Goal: Task Accomplishment & Management: Use online tool/utility

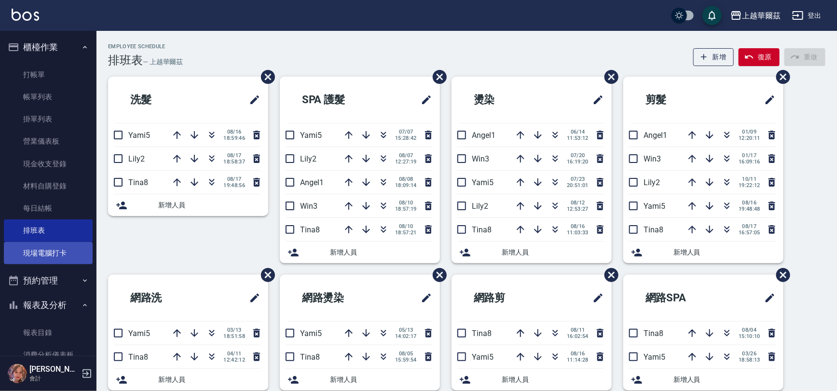
click at [53, 255] on link "現場電腦打卡" at bounding box center [48, 253] width 89 height 22
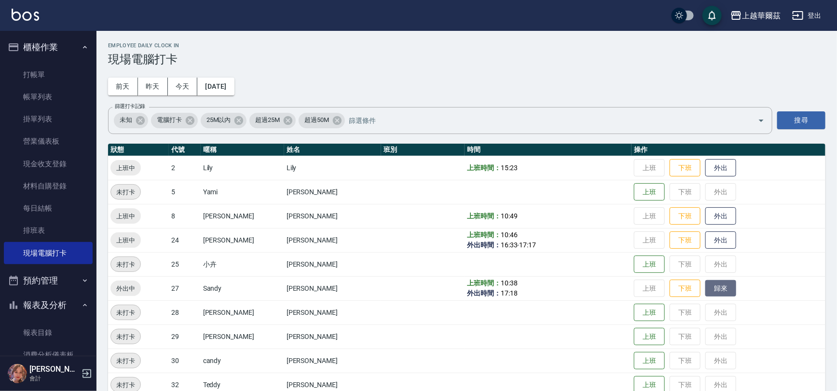
click at [719, 292] on button "歸來" at bounding box center [720, 288] width 31 height 17
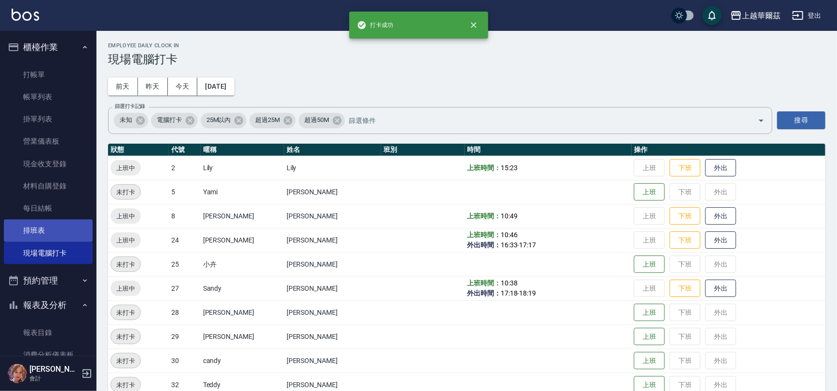
click at [39, 235] on link "排班表" at bounding box center [48, 230] width 89 height 22
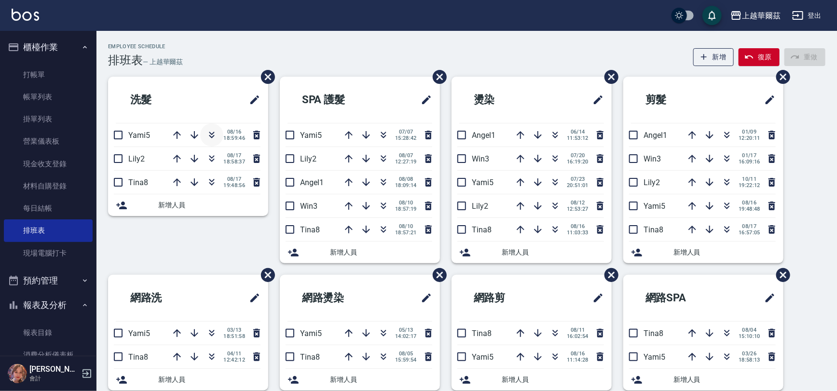
click at [216, 135] on icon "button" at bounding box center [212, 135] width 12 height 12
click at [209, 127] on button "button" at bounding box center [211, 134] width 23 height 23
click at [41, 70] on link "打帳單" at bounding box center [48, 75] width 89 height 22
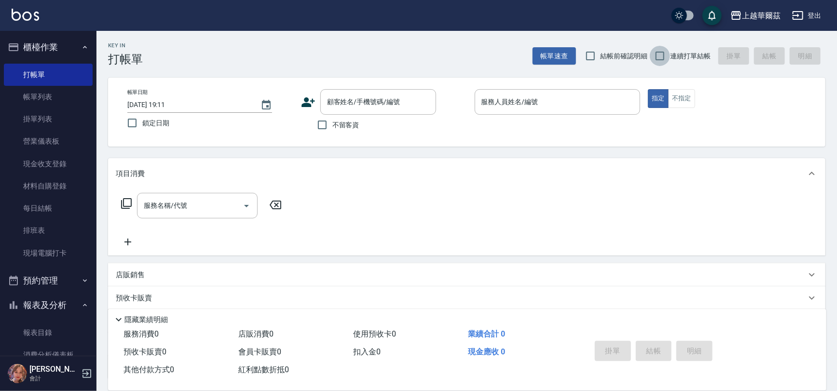
click at [661, 53] on input "連續打單結帳" at bounding box center [660, 56] width 20 height 20
checkbox input "true"
click at [328, 123] on input "不留客資" at bounding box center [322, 125] width 20 height 20
checkbox input "true"
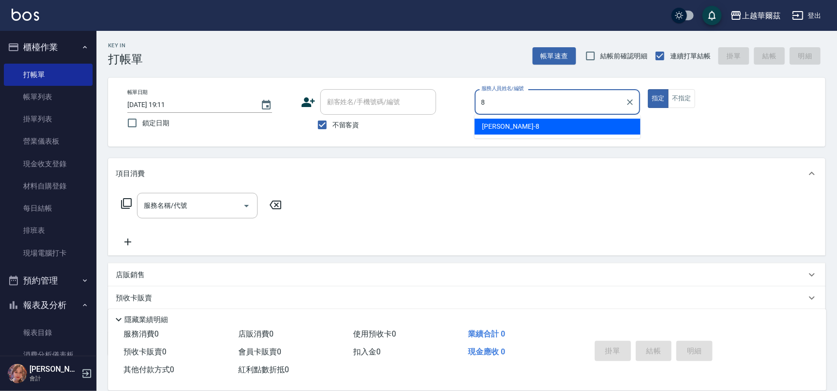
type input "8"
type button "true"
type input "[PERSON_NAME]-8"
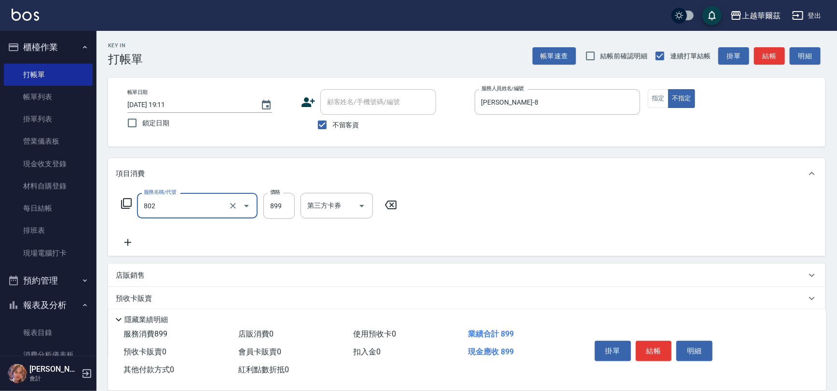
type input "舒壓洗899(802)"
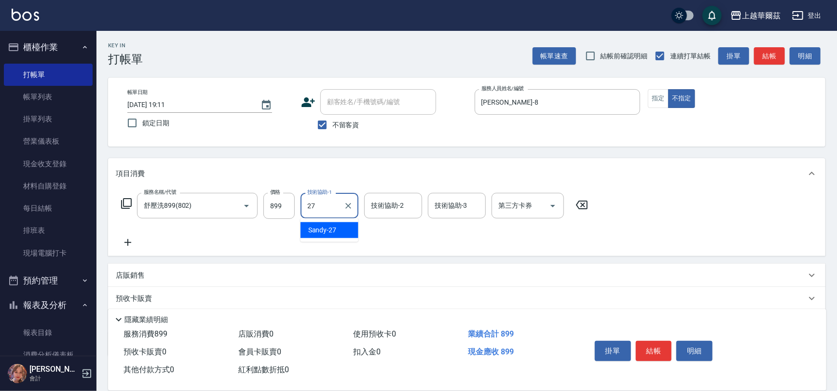
type input "Sandy-27"
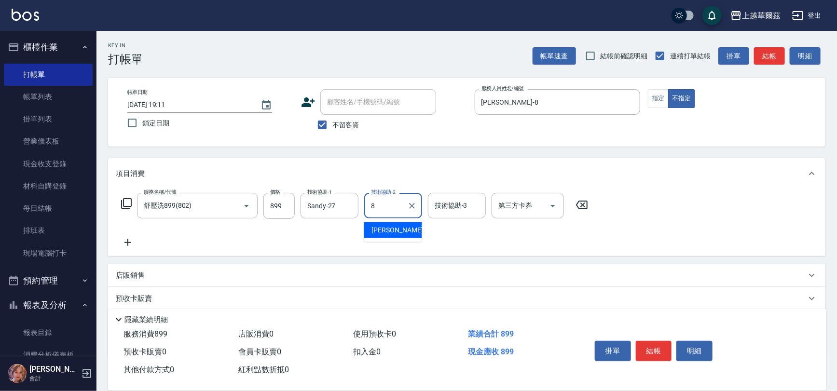
type input "[PERSON_NAME]-8"
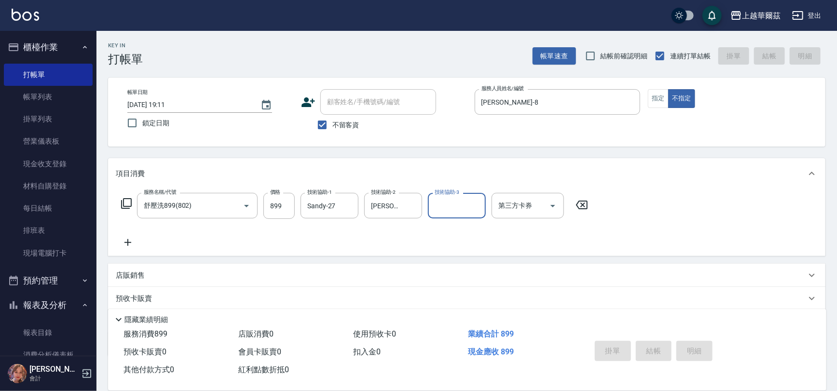
type input "[DATE] 19:12"
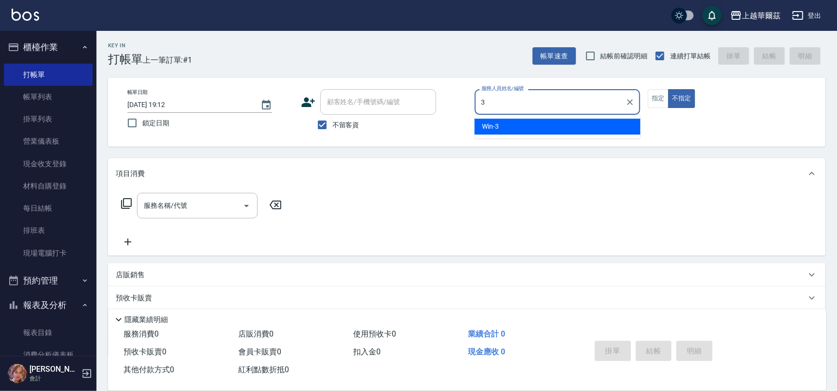
type input "Win-3"
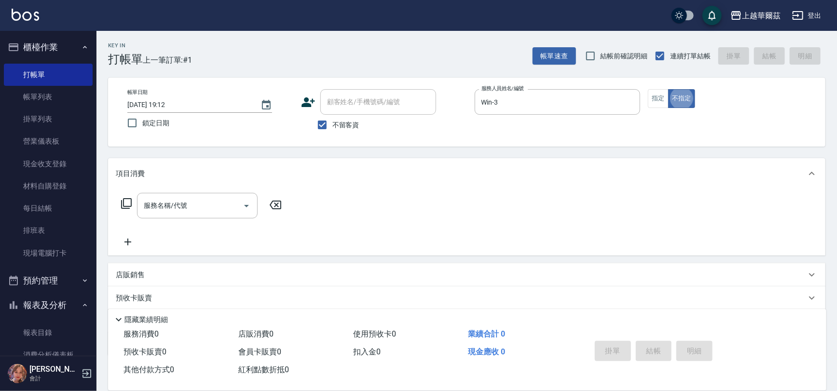
type button "false"
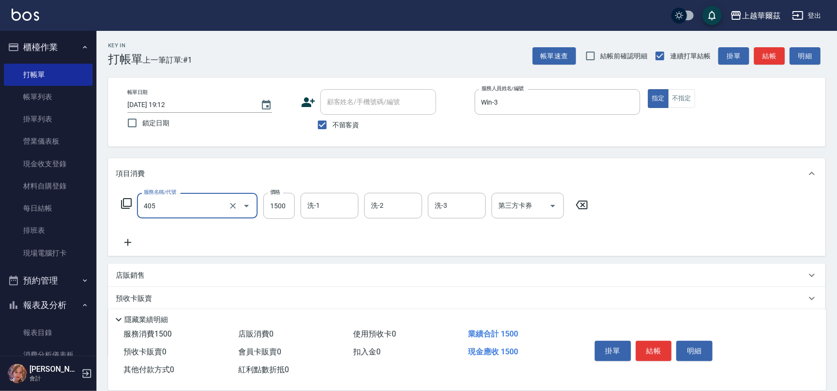
type input "染1500(405)"
type input "2000"
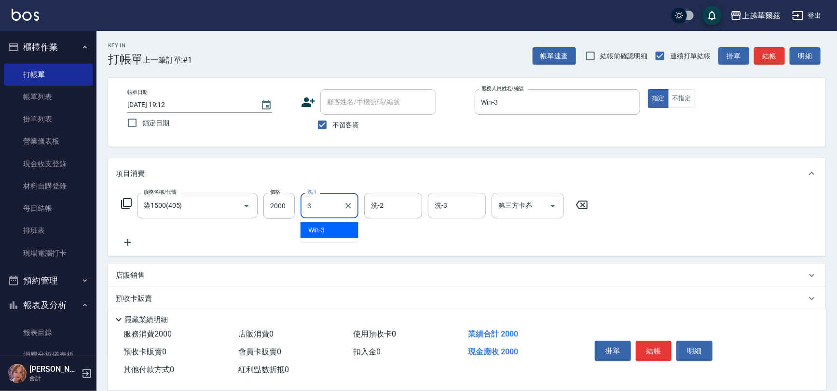
type input "3"
type input "2"
type input "Win-3"
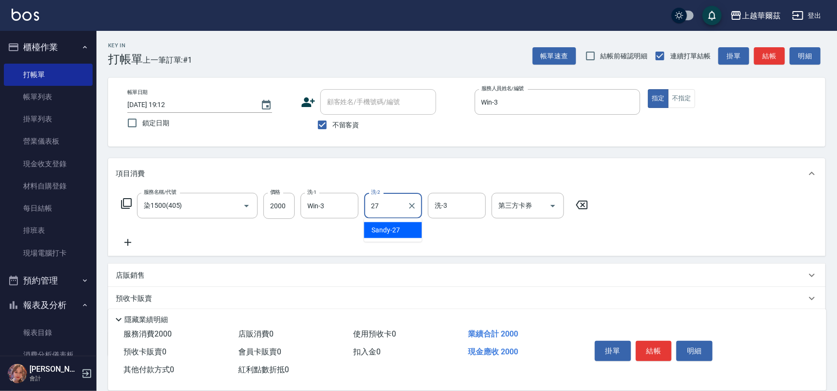
type input "Sandy-27"
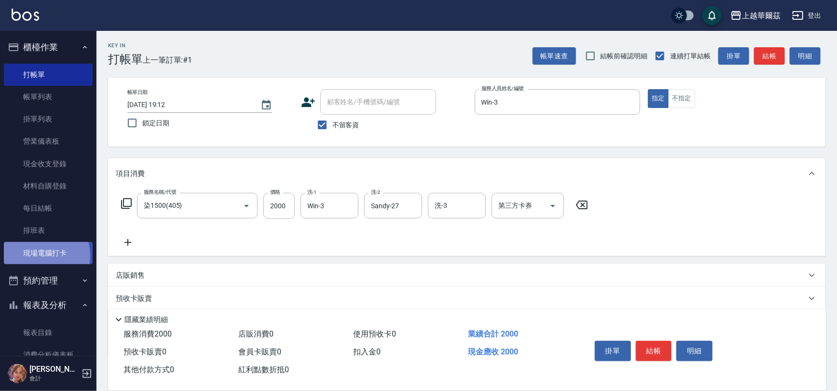
click at [34, 256] on link "現場電腦打卡" at bounding box center [48, 253] width 89 height 22
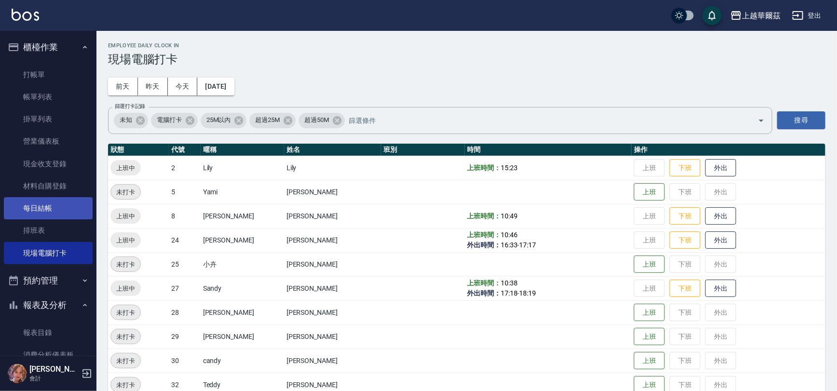
click at [64, 219] on link "每日結帳" at bounding box center [48, 208] width 89 height 22
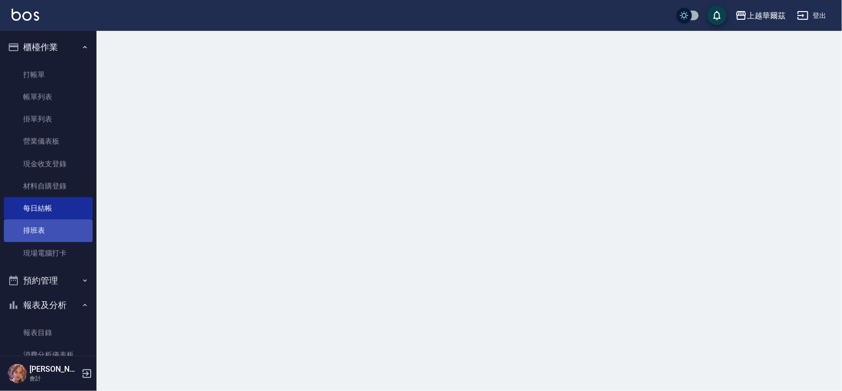
click at [64, 223] on link "排班表" at bounding box center [48, 230] width 89 height 22
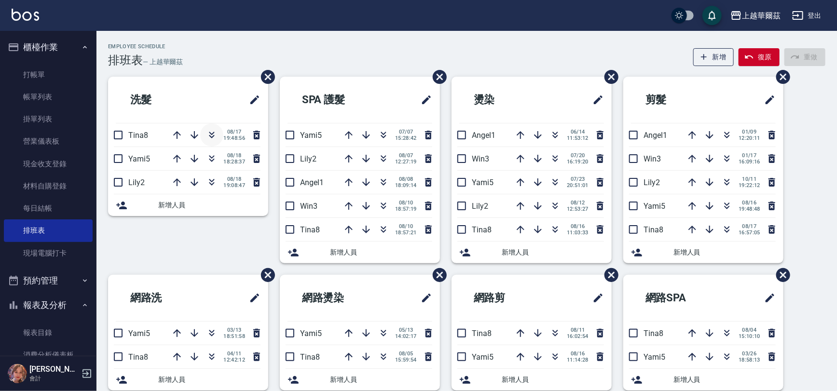
click at [206, 139] on icon "button" at bounding box center [212, 135] width 12 height 12
click at [25, 68] on link "打帳單" at bounding box center [48, 75] width 89 height 22
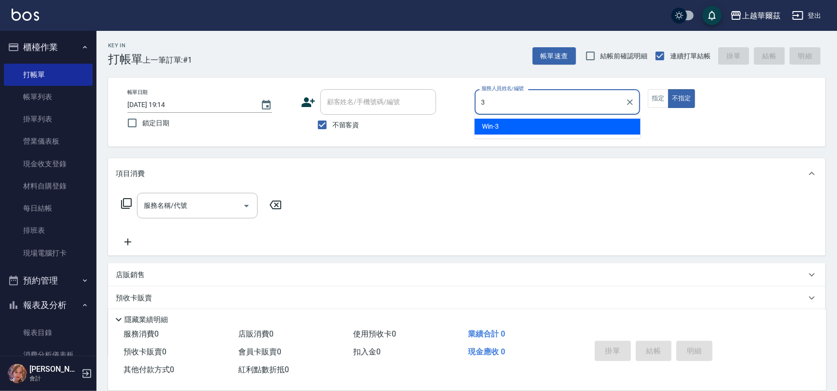
type input "Win-3"
type button "false"
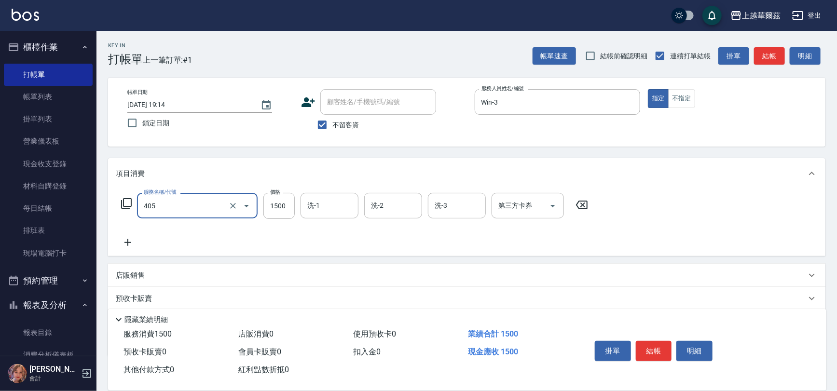
type input "染1500(405)"
type input "2000"
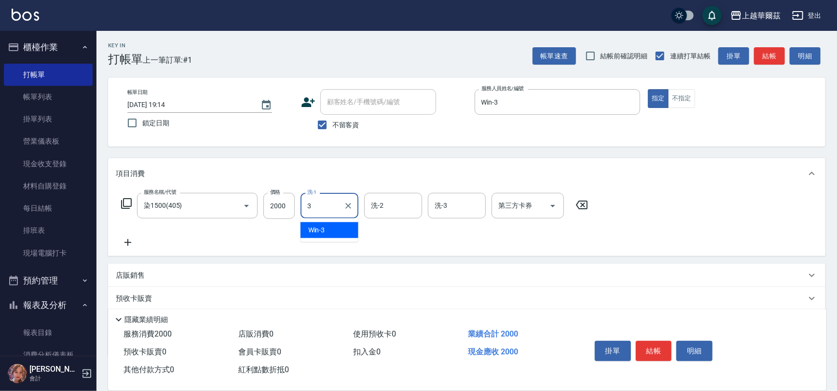
type input "3"
type input "2"
type input "Win-3"
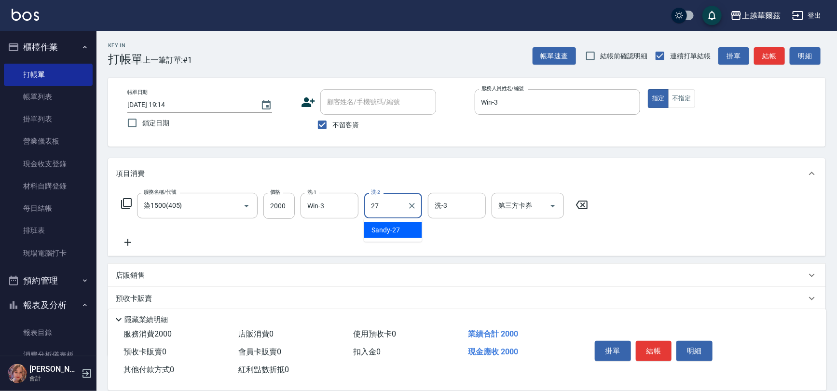
type input "Sandy-27"
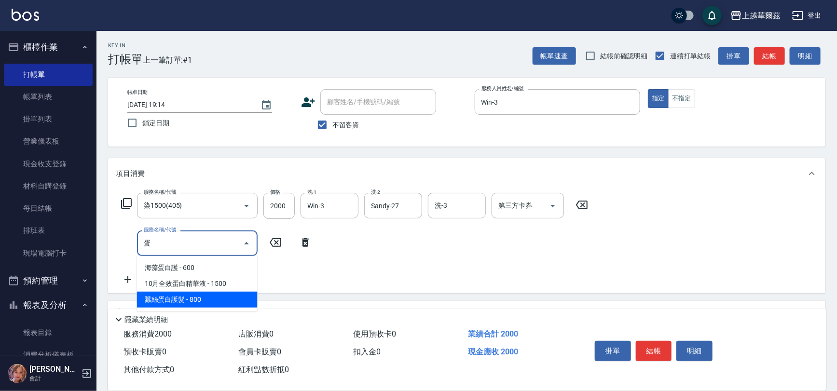
click at [179, 302] on span "蠶絲蛋白護髮 - 800" at bounding box center [197, 300] width 121 height 16
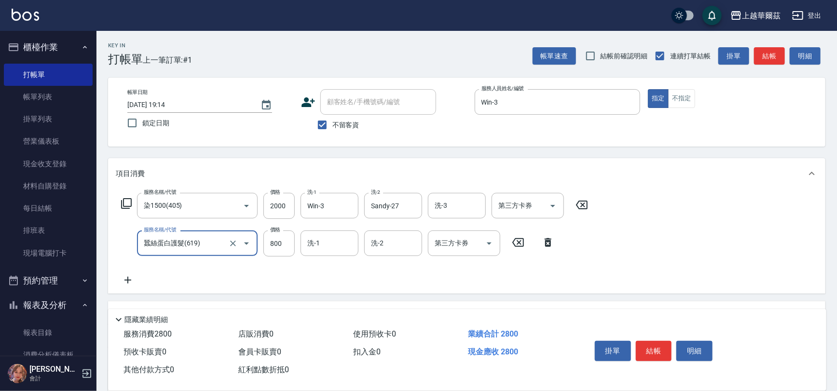
type input "蠶絲蛋白護髮(619)"
type input "1"
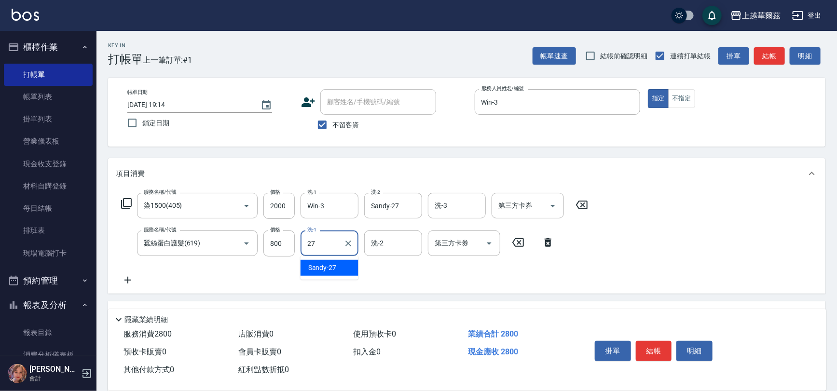
type input "Sandy-27"
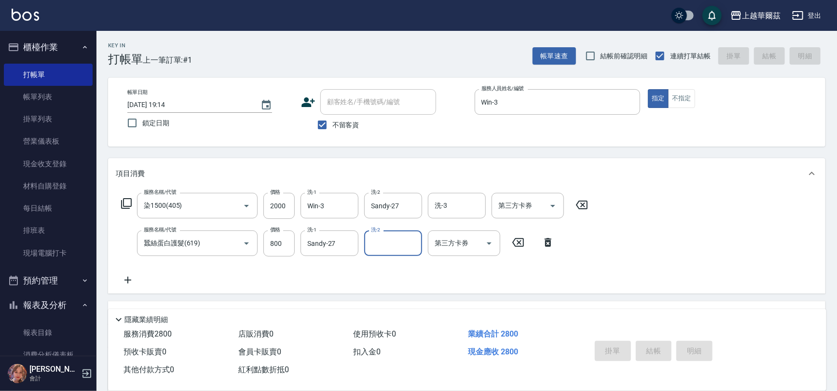
type input "[DATE] 19:15"
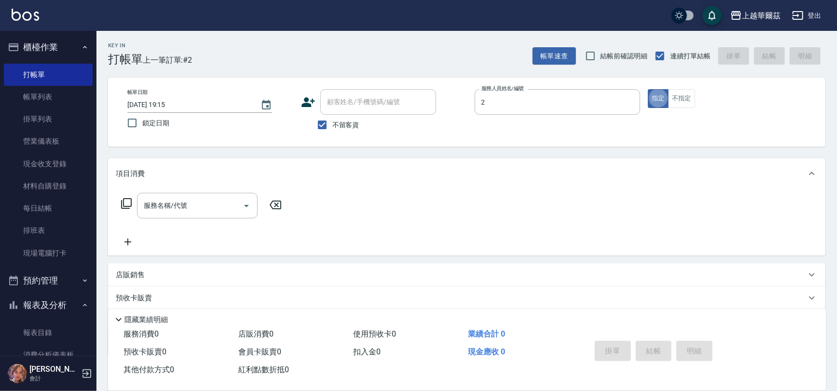
type input "Lily-2"
type button "true"
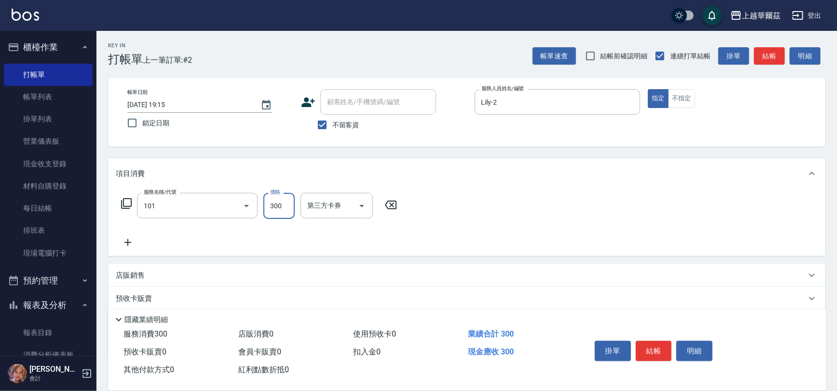
type input "洗髮300(101)"
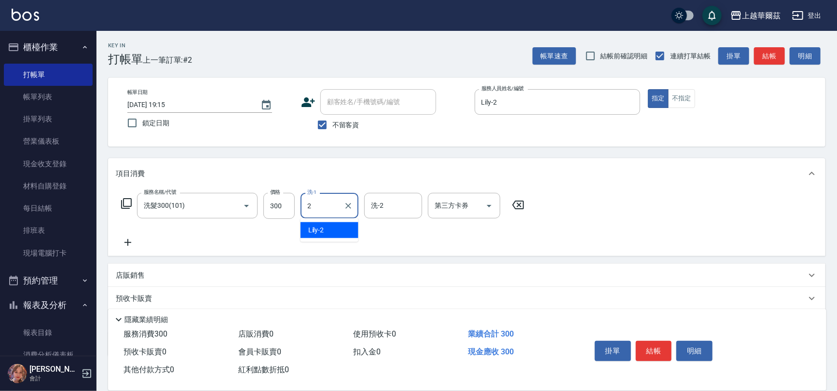
type input "Lily-2"
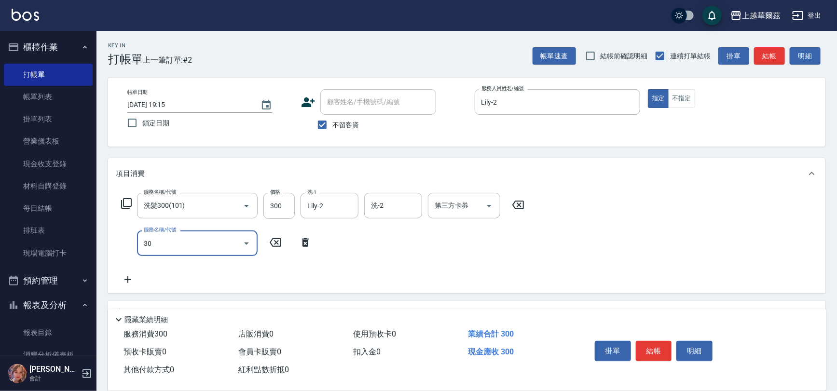
type input "305"
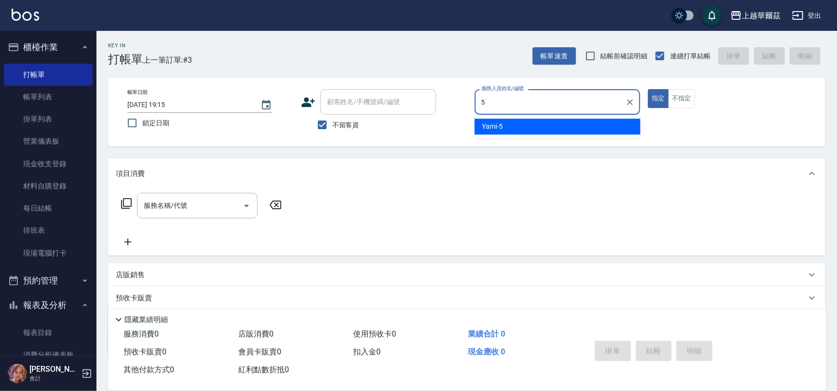
type input "Yami-5"
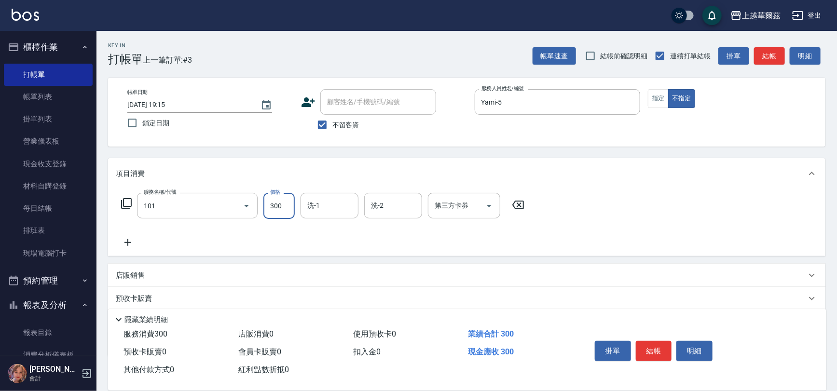
type input "洗髮300(101)"
type input "[PERSON_NAME]-24"
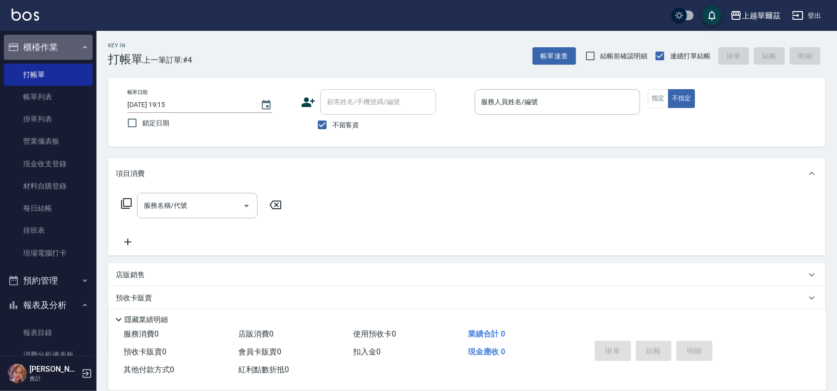
click at [65, 38] on button "櫃檯作業" at bounding box center [48, 47] width 89 height 25
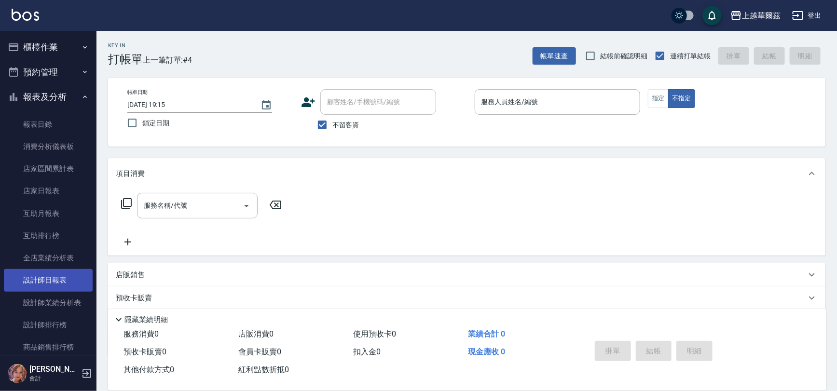
click at [54, 276] on link "設計師日報表" at bounding box center [48, 280] width 89 height 22
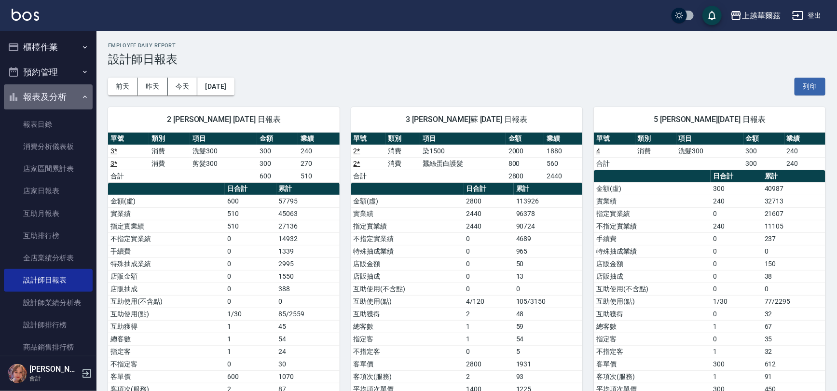
click at [62, 96] on button "報表及分析" at bounding box center [48, 96] width 89 height 25
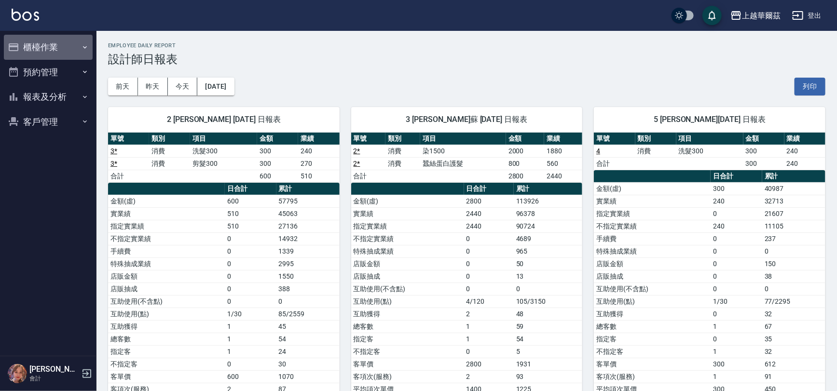
click at [40, 37] on button "櫃檯作業" at bounding box center [48, 47] width 89 height 25
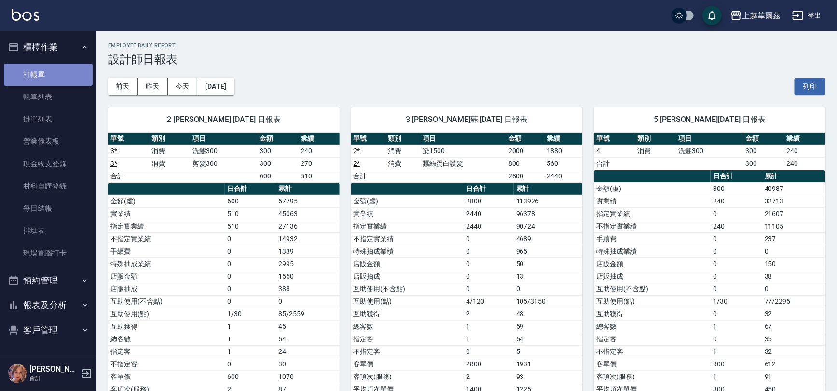
click at [51, 76] on link "打帳單" at bounding box center [48, 75] width 89 height 22
